Goal: Register for event/course

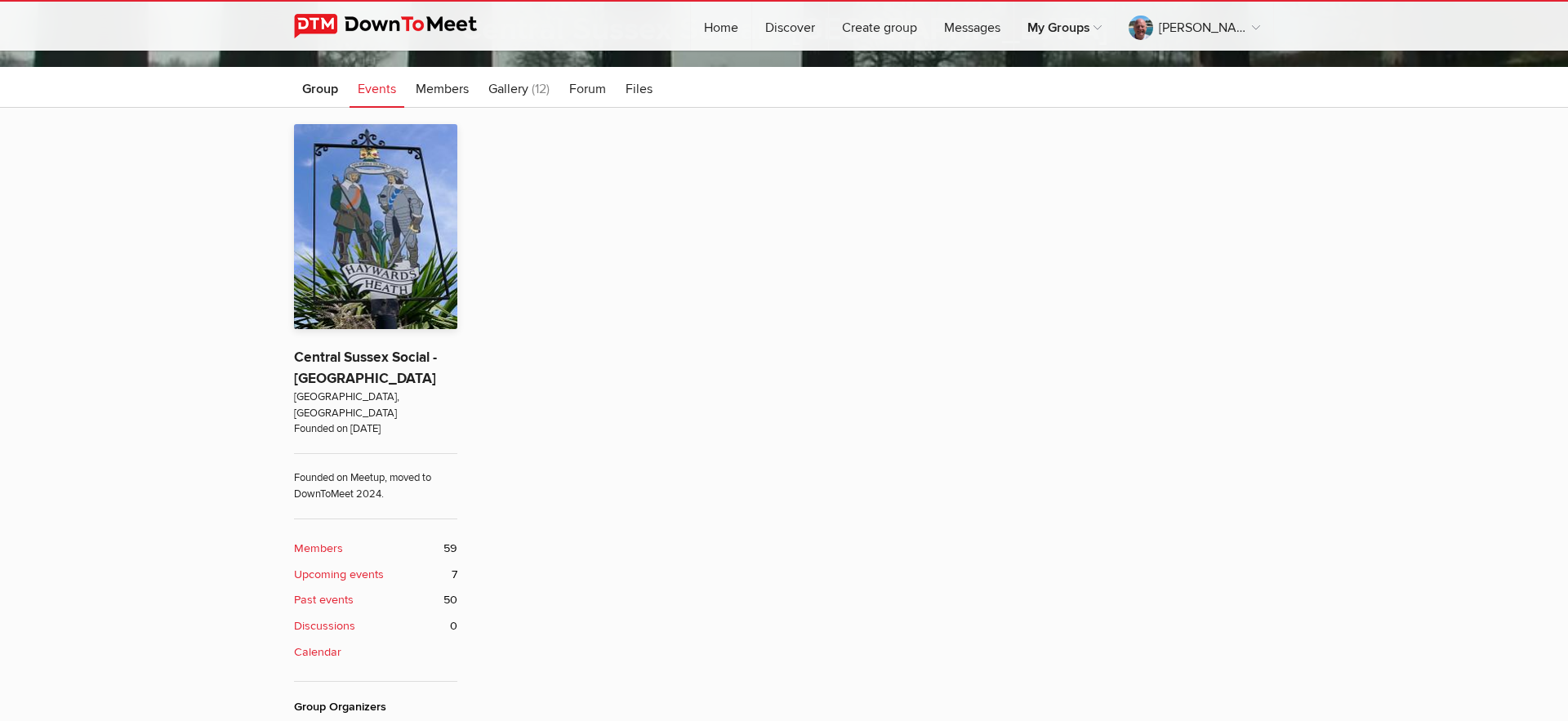
scroll to position [379, 0]
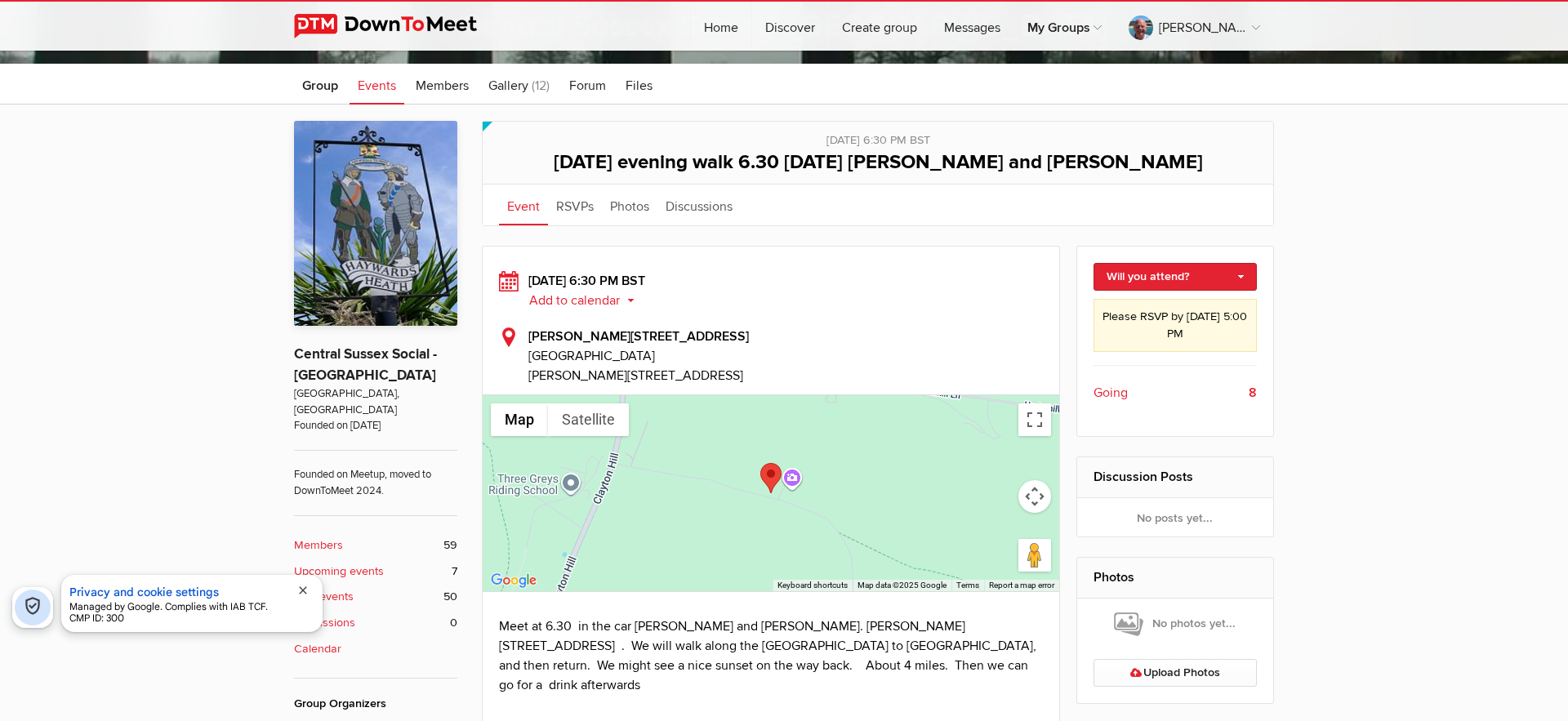
click at [1120, 393] on span "Going" at bounding box center [1110, 392] width 34 height 19
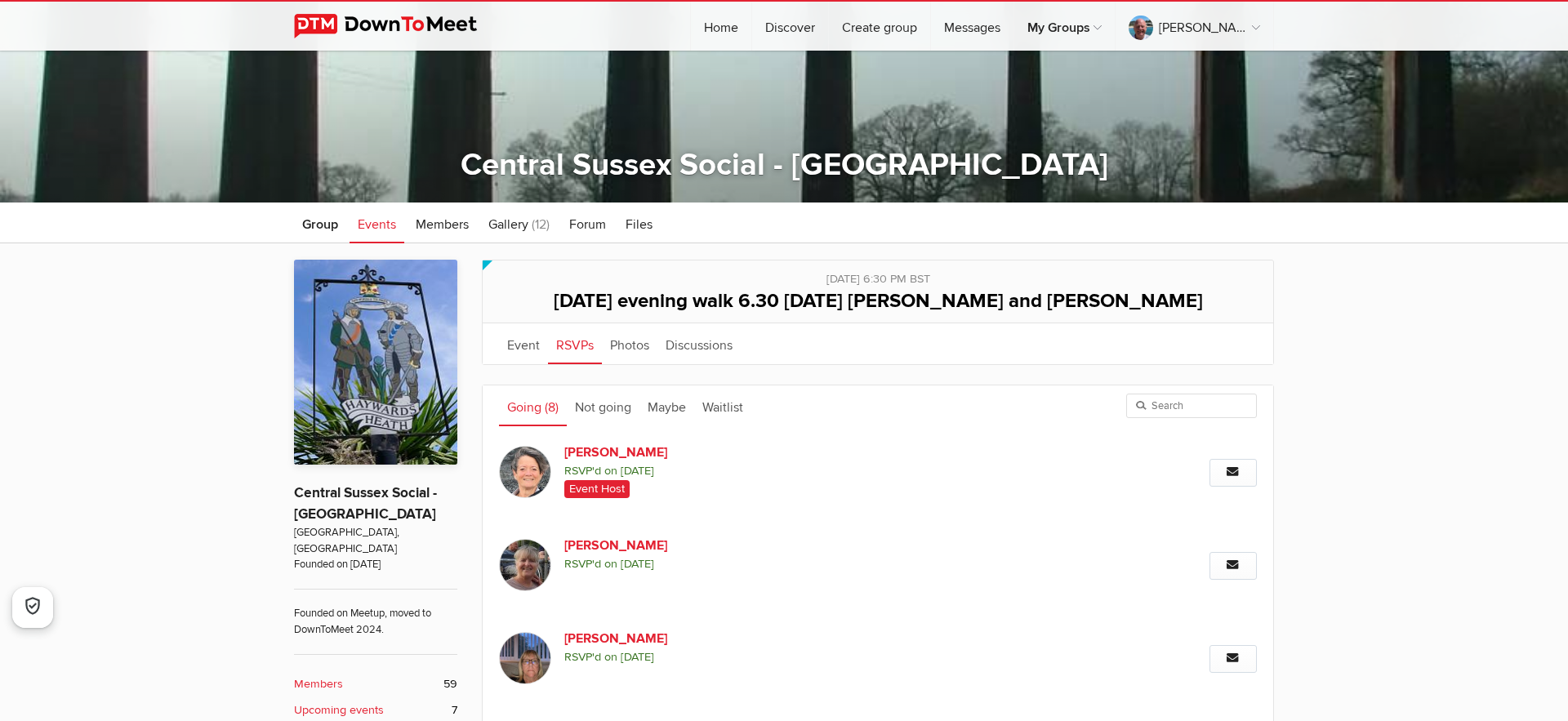
scroll to position [364, 0]
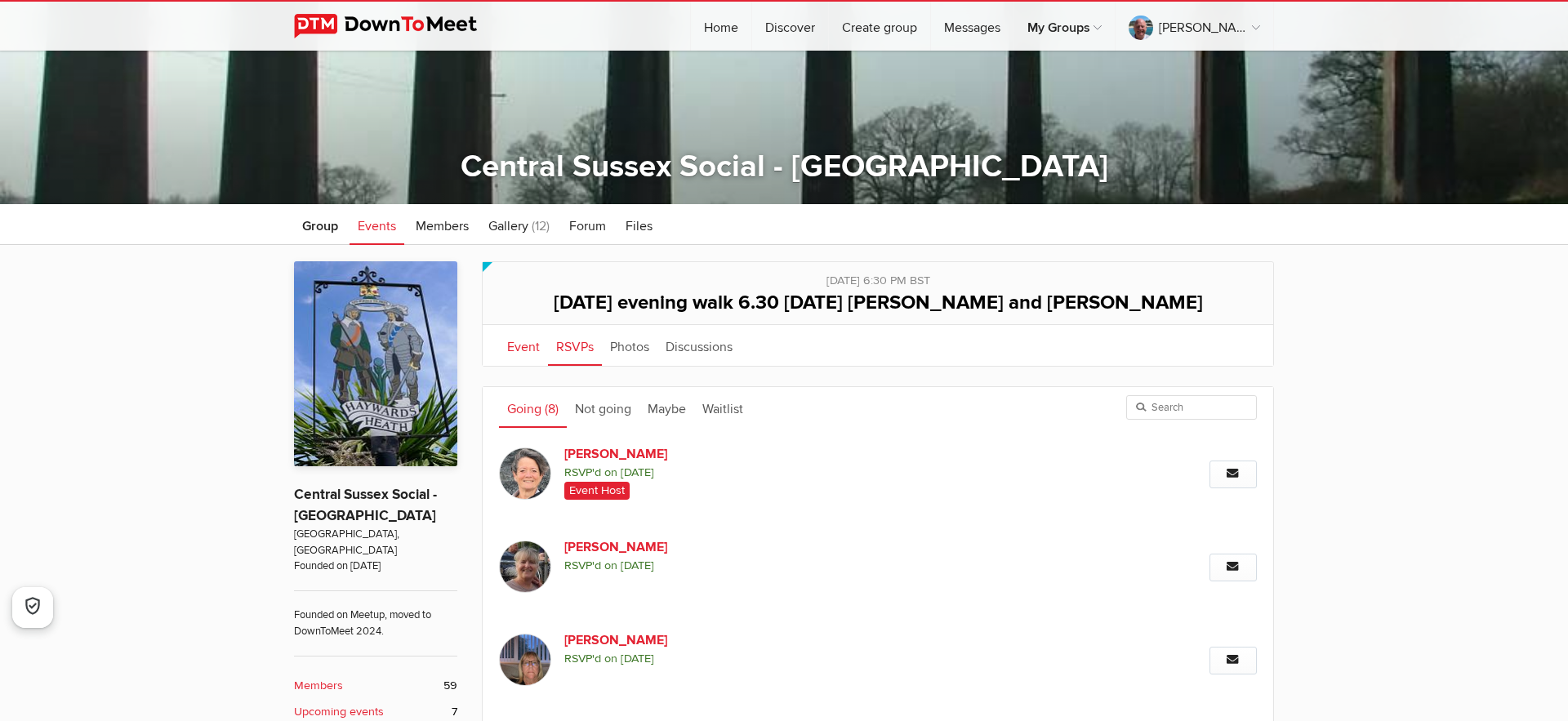
click at [519, 344] on link "Event" at bounding box center [524, 345] width 49 height 41
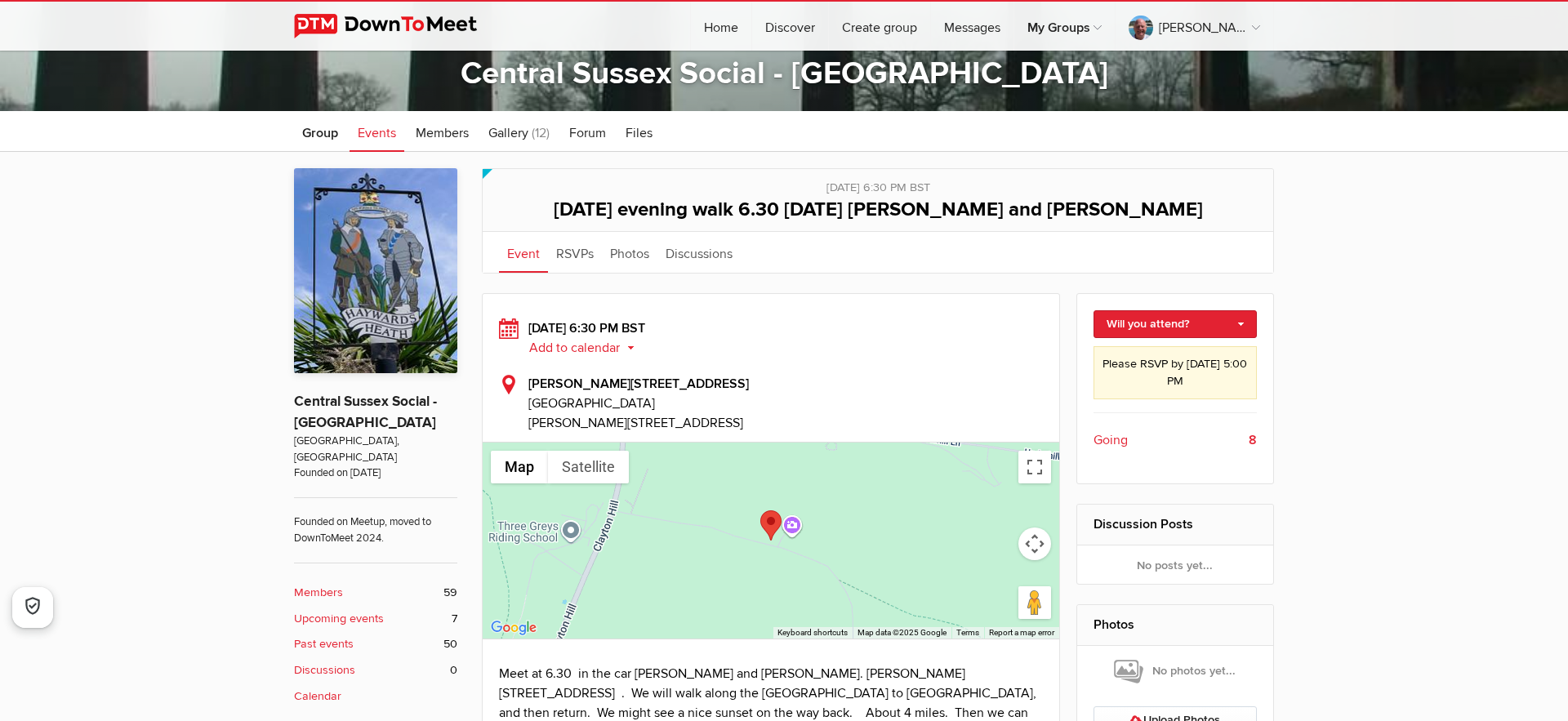
scroll to position [465, 0]
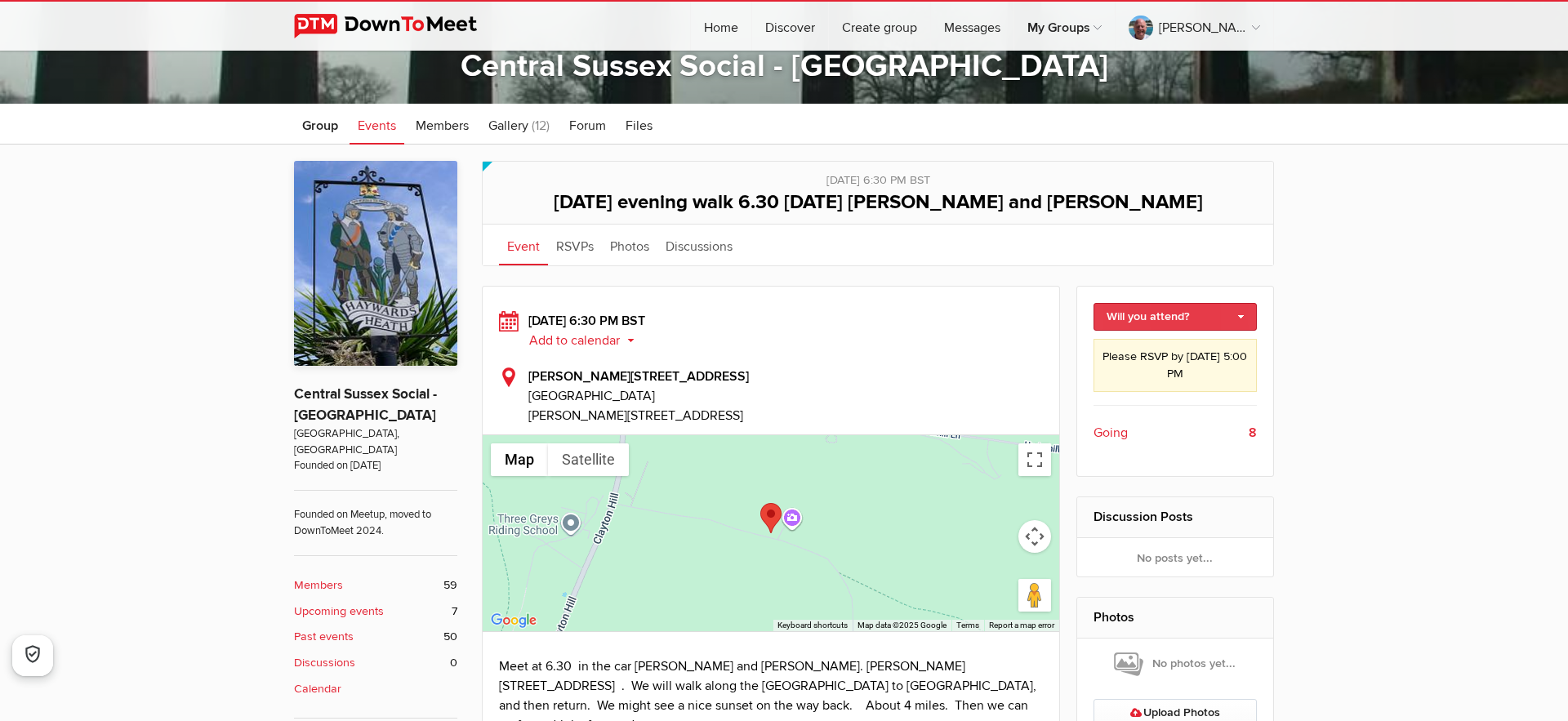
click at [1243, 315] on link "Will you attend?" at bounding box center [1176, 316] width 164 height 28
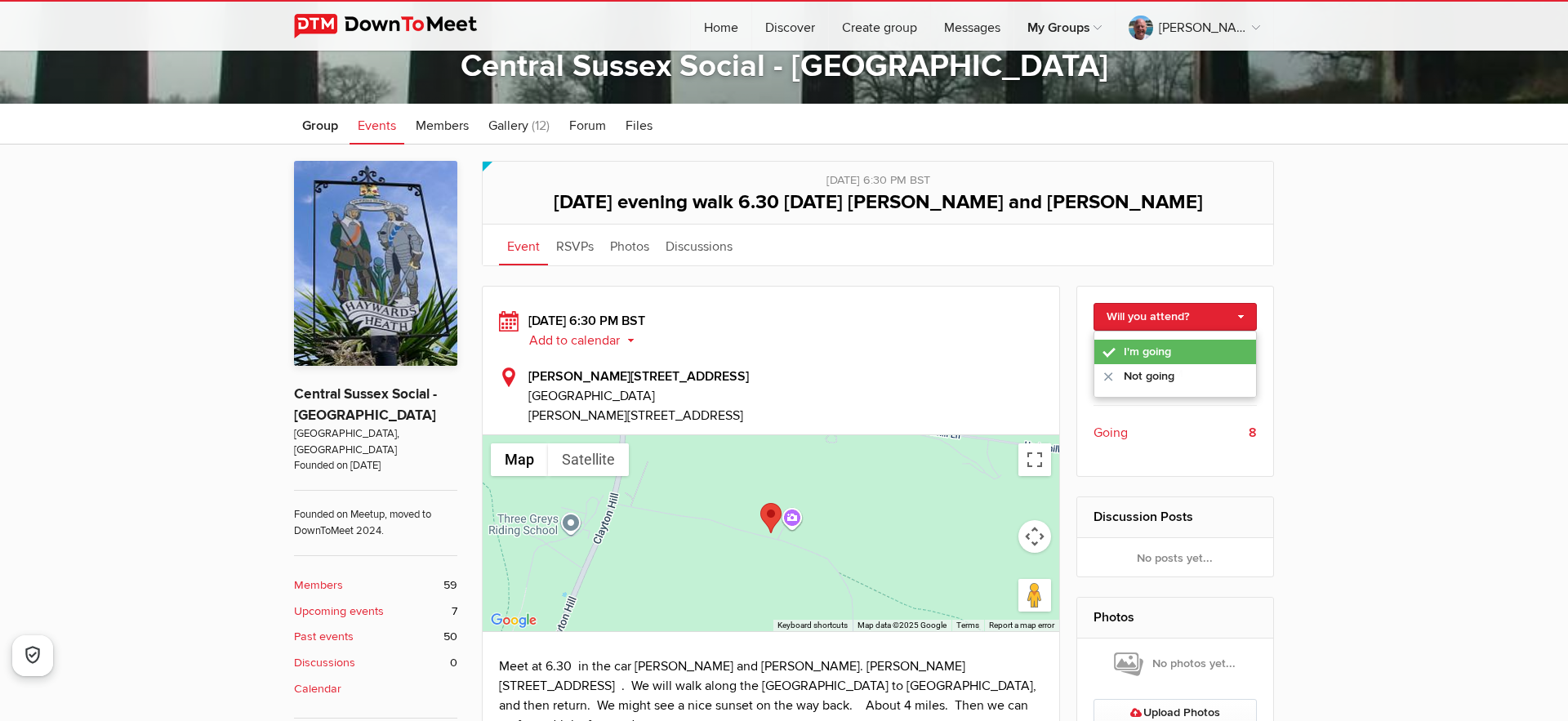
click at [1158, 350] on link "I'm going" at bounding box center [1176, 351] width 163 height 24
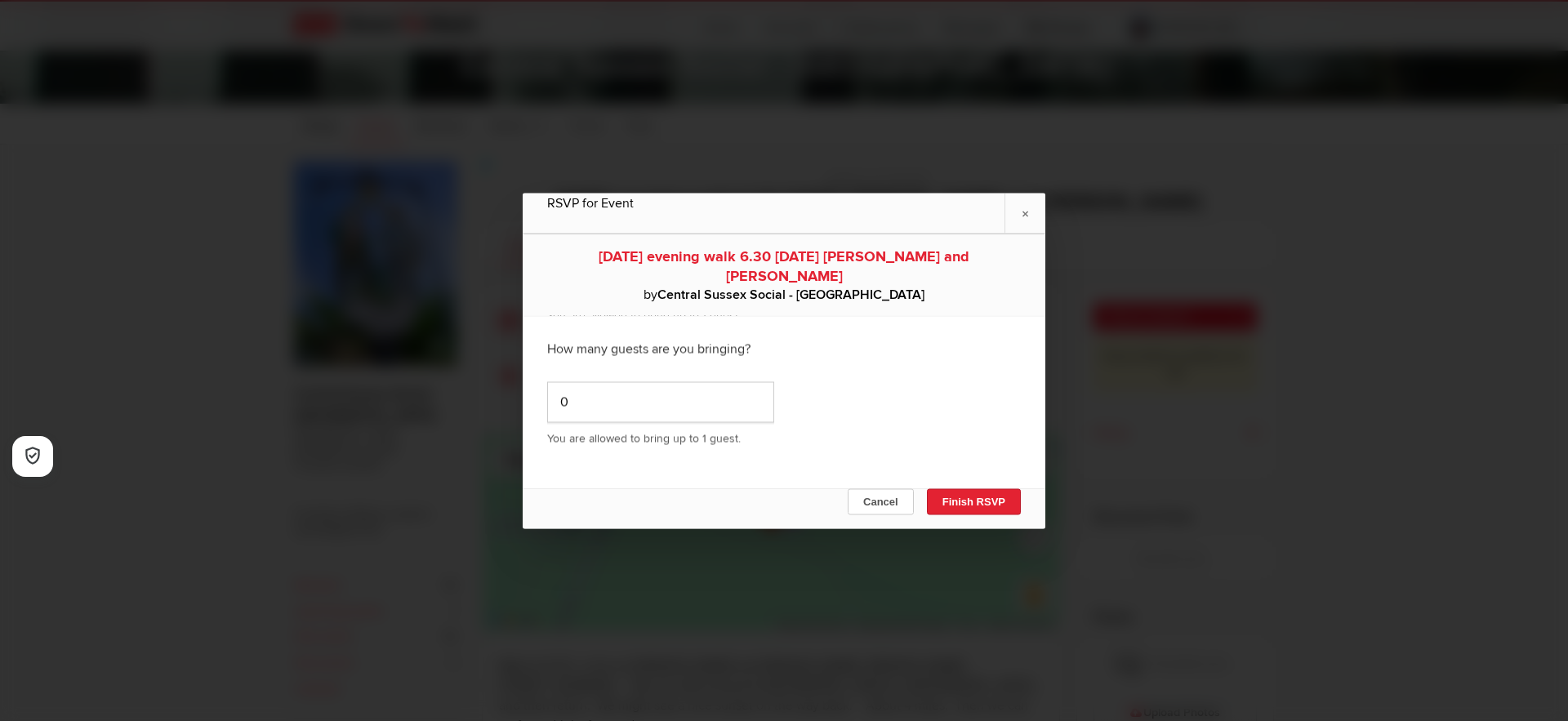
click at [972, 492] on button "Finish RSVP" at bounding box center [974, 501] width 94 height 26
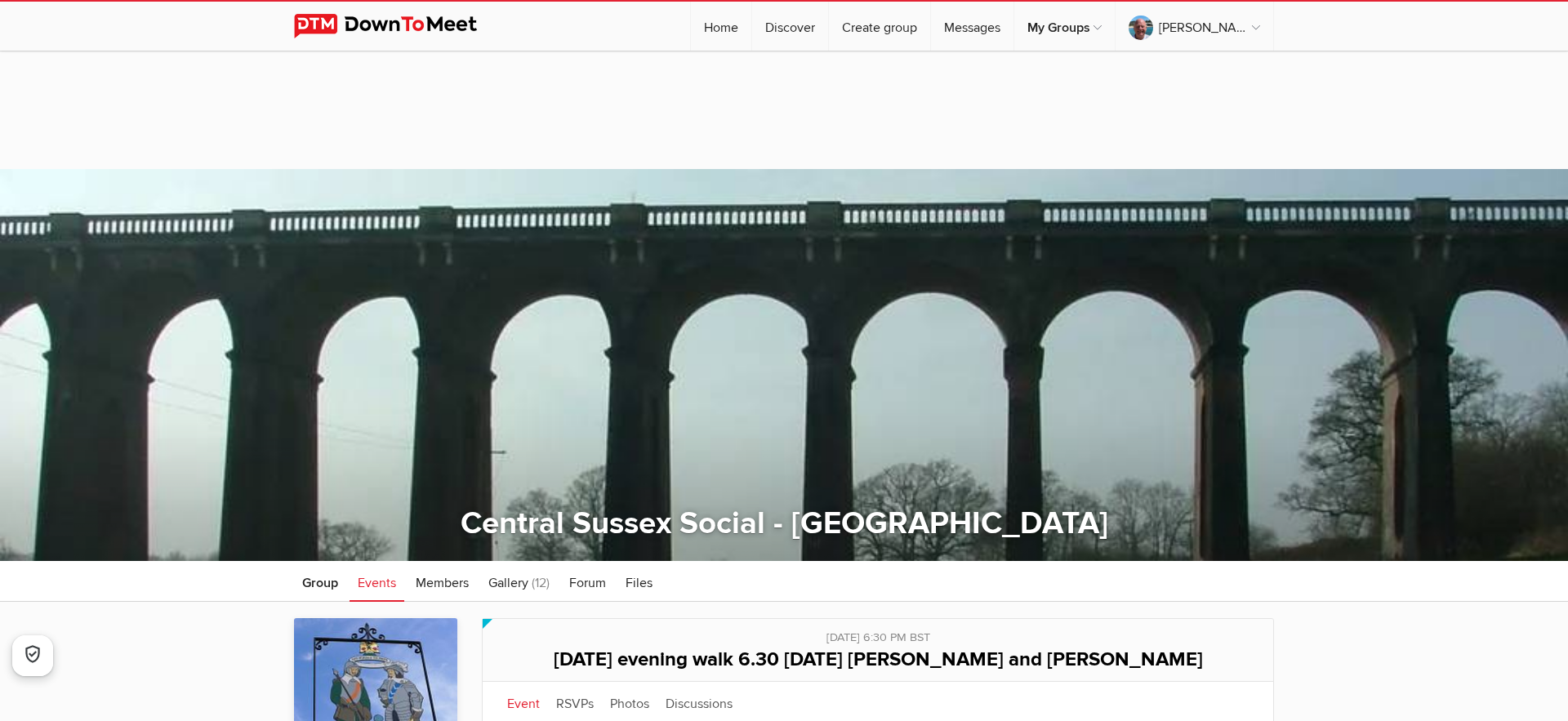
scroll to position [0, 0]
